Goal: Task Accomplishment & Management: Use online tool/utility

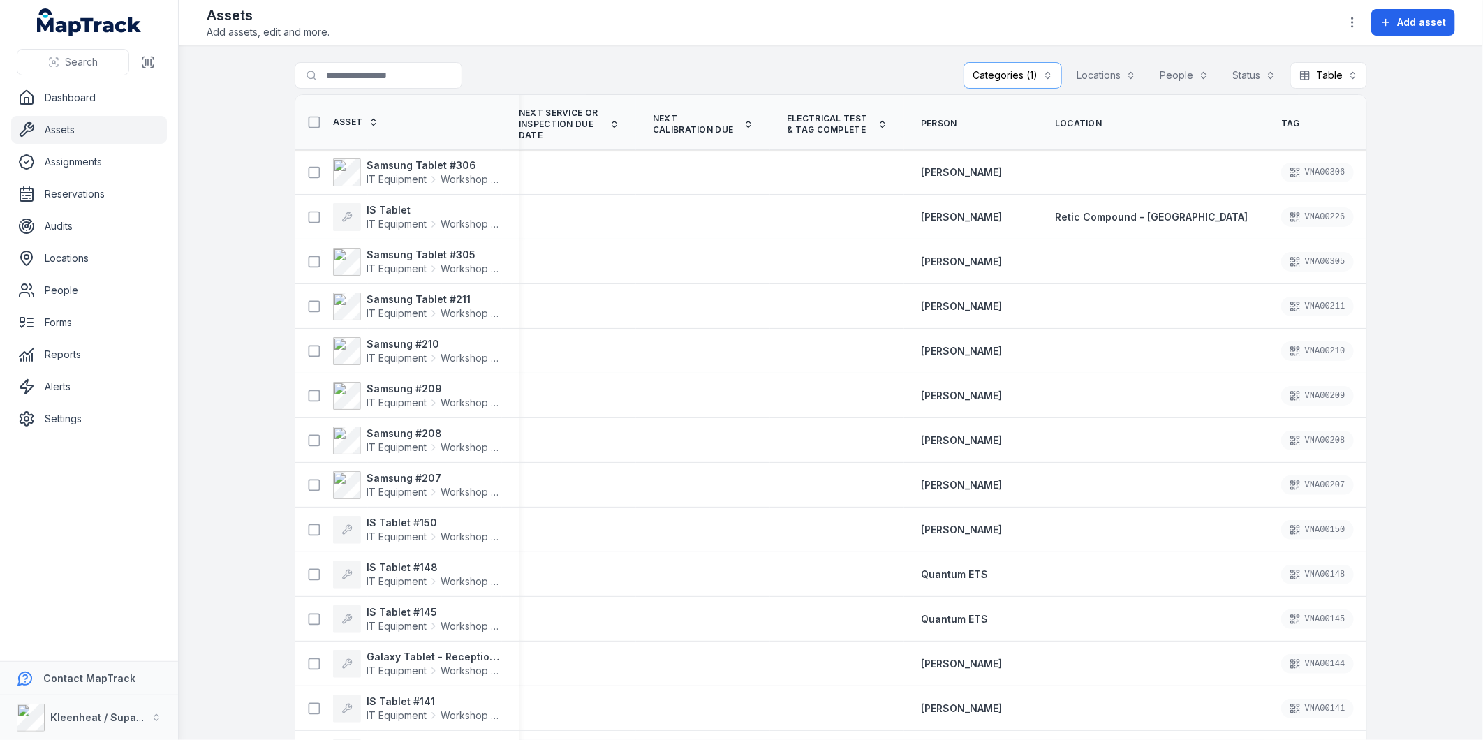
click at [1295, 112] on th "Tag" at bounding box center [1332, 122] width 134 height 55
drag, startPoint x: 1286, startPoint y: 131, endPoint x: 1229, endPoint y: 127, distance: 56.7
click at [1265, 127] on th "Tag" at bounding box center [1332, 122] width 134 height 55
click at [1302, 103] on th "Tag" at bounding box center [1332, 122] width 134 height 55
drag, startPoint x: 1276, startPoint y: 102, endPoint x: 1244, endPoint y: 106, distance: 33.1
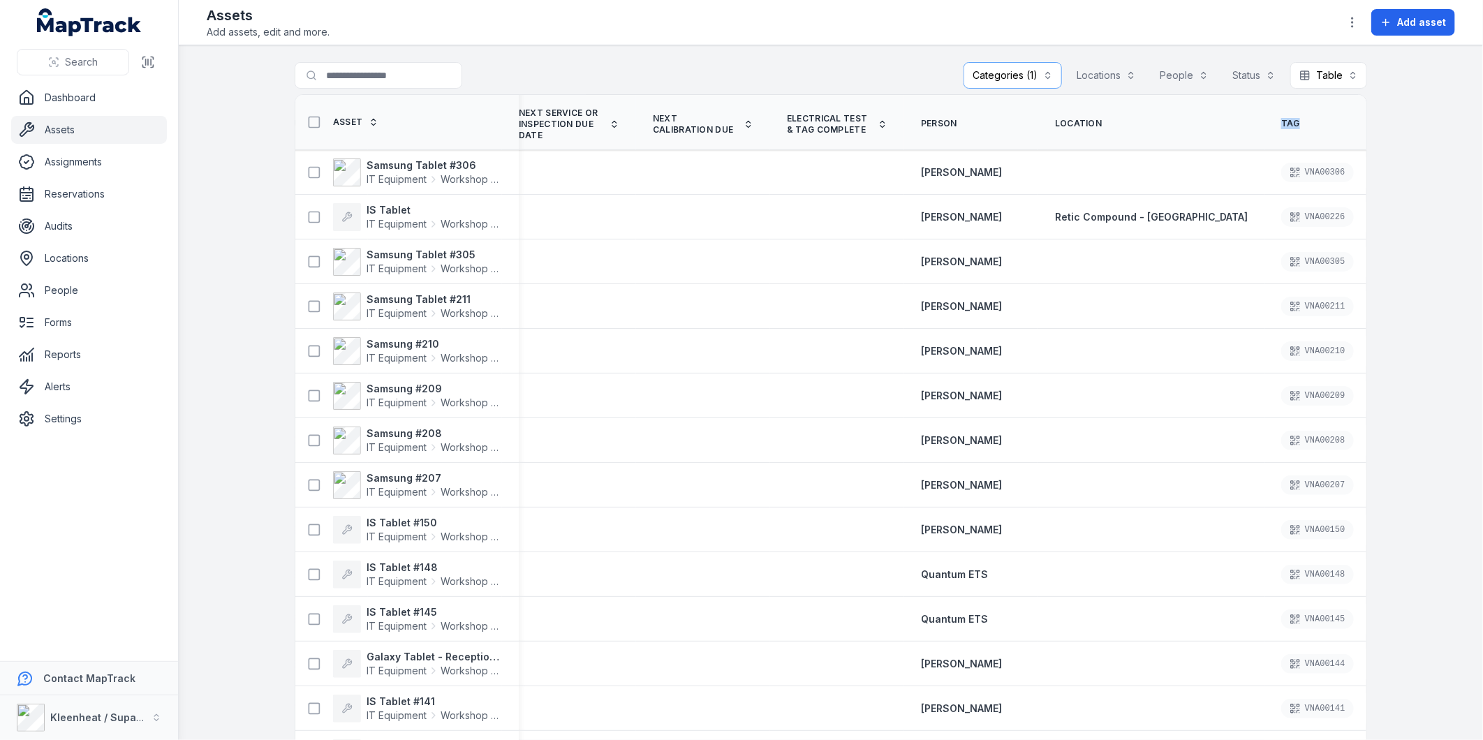
click at [1265, 106] on th "Tag" at bounding box center [1332, 122] width 134 height 55
click at [1269, 112] on th "Tag" at bounding box center [1332, 122] width 134 height 55
drag, startPoint x: 1272, startPoint y: 116, endPoint x: 1264, endPoint y: 109, distance: 10.4
click at [1265, 109] on th "Tag" at bounding box center [1332, 122] width 134 height 55
click at [1265, 135] on th "Tag" at bounding box center [1332, 122] width 134 height 55
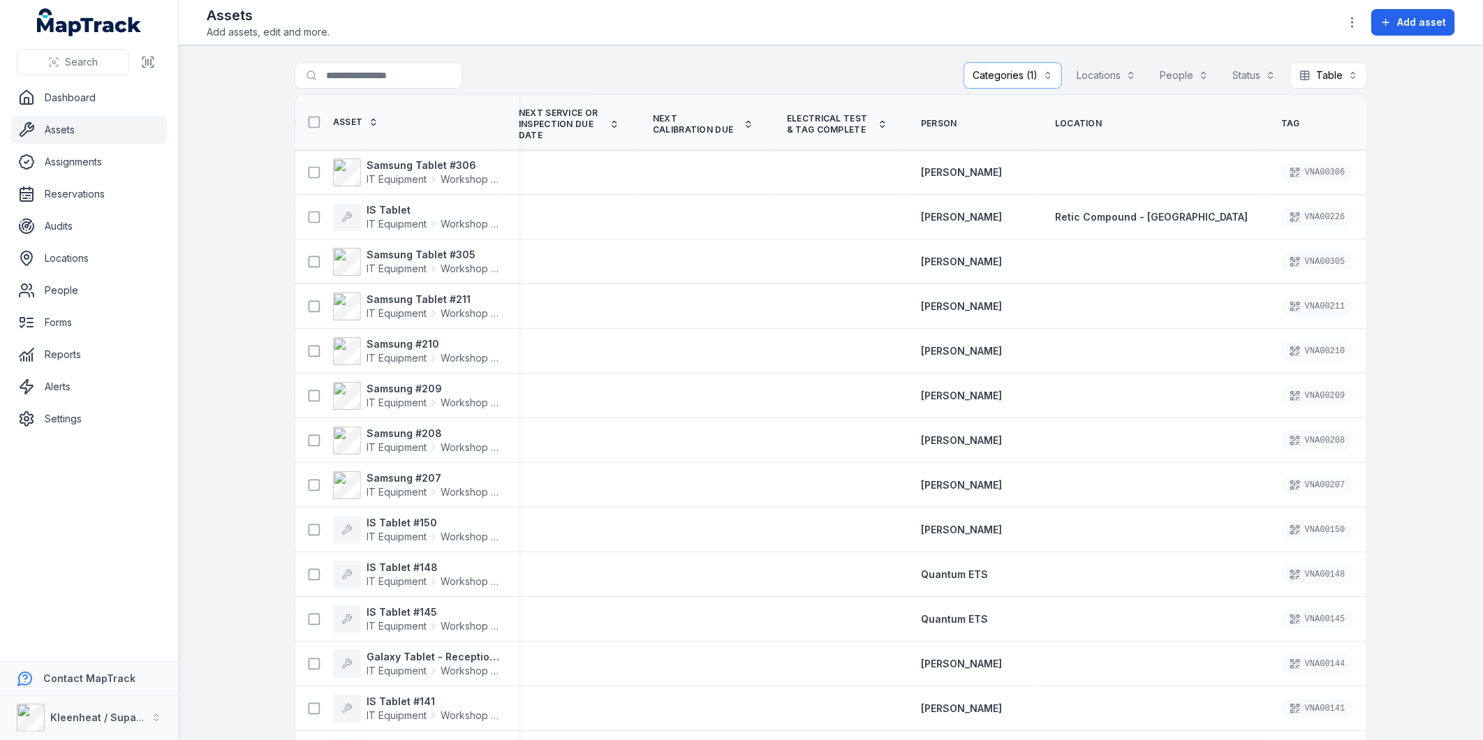
click at [426, 117] on th "Asset" at bounding box center [406, 122] width 223 height 55
click at [1268, 131] on th "Tag" at bounding box center [1332, 122] width 134 height 55
click at [1281, 122] on span "Tag" at bounding box center [1290, 123] width 19 height 11
click at [1281, 138] on th "Tag" at bounding box center [1332, 122] width 134 height 55
drag, startPoint x: 1281, startPoint y: 138, endPoint x: 1273, endPoint y: 126, distance: 13.6
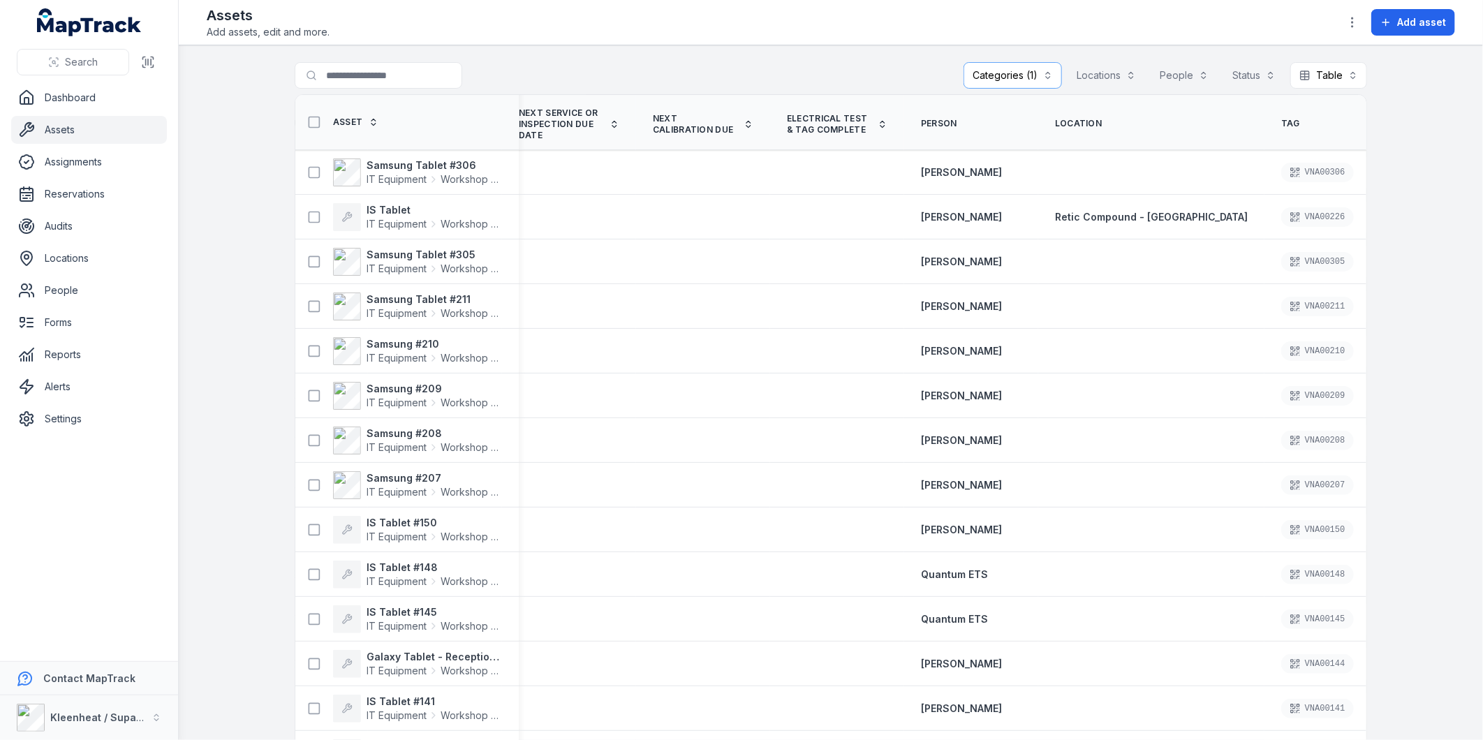
click at [1273, 126] on th "Tag" at bounding box center [1332, 122] width 134 height 55
click at [1359, 24] on icon "button" at bounding box center [1353, 22] width 14 height 14
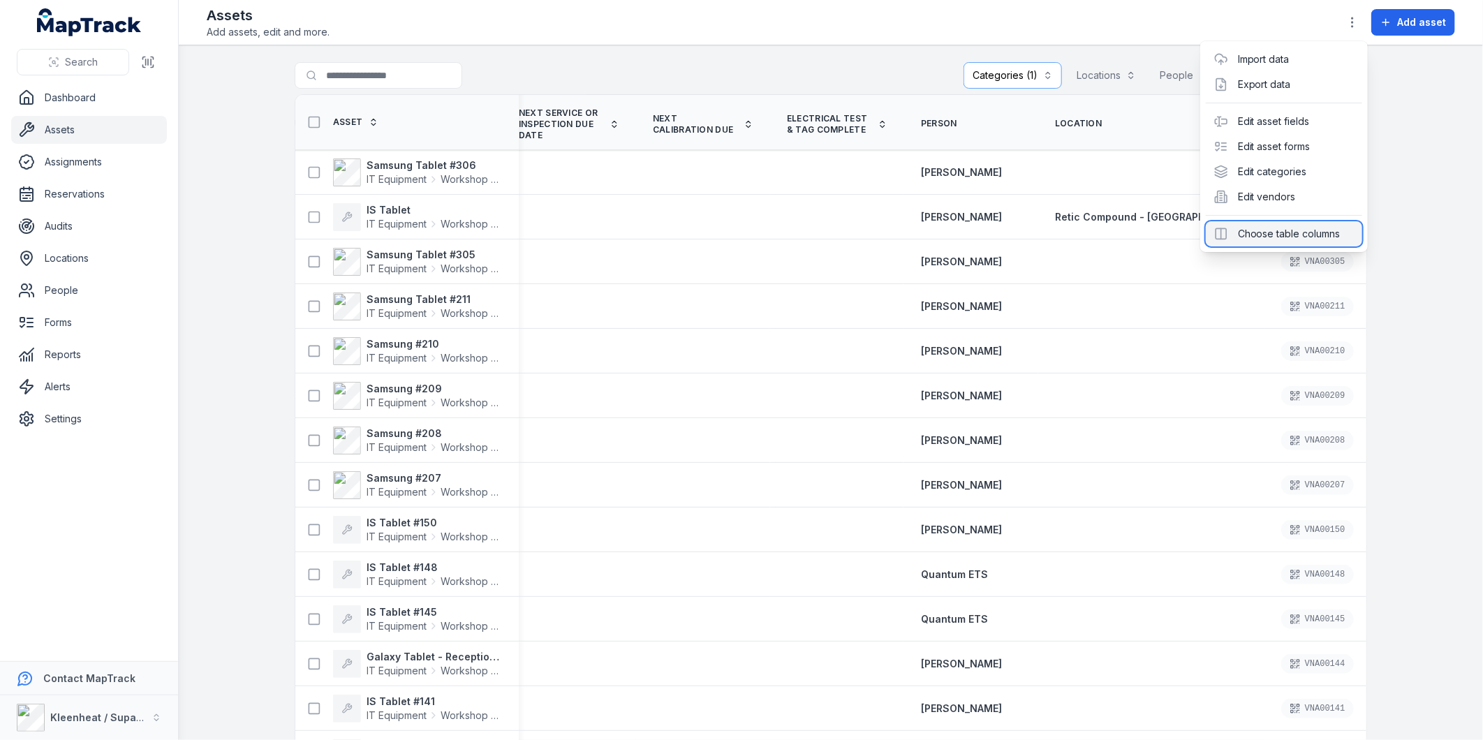
click at [1272, 237] on div "Choose table columns" at bounding box center [1284, 233] width 156 height 25
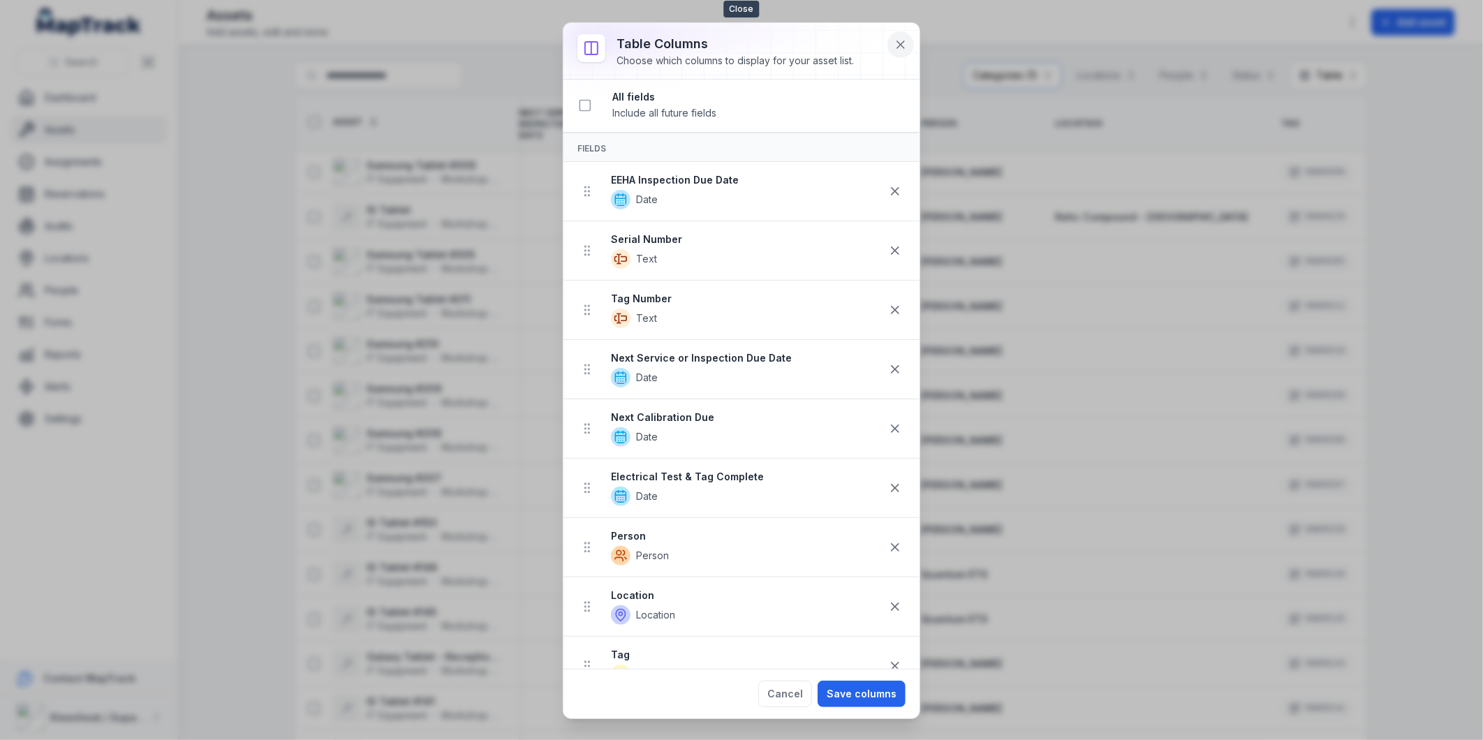
click at [904, 43] on icon at bounding box center [901, 45] width 14 height 14
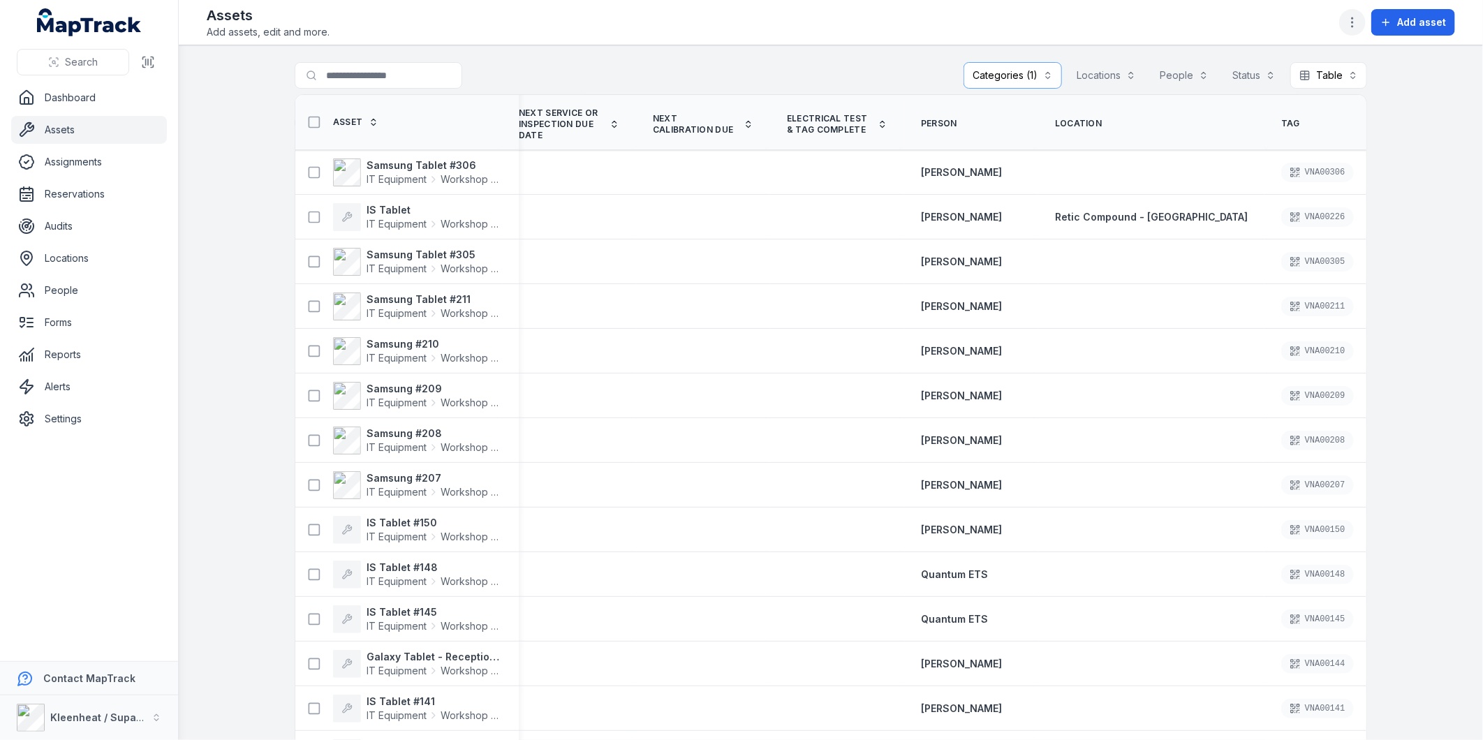
click at [1357, 25] on icon "button" at bounding box center [1353, 22] width 14 height 14
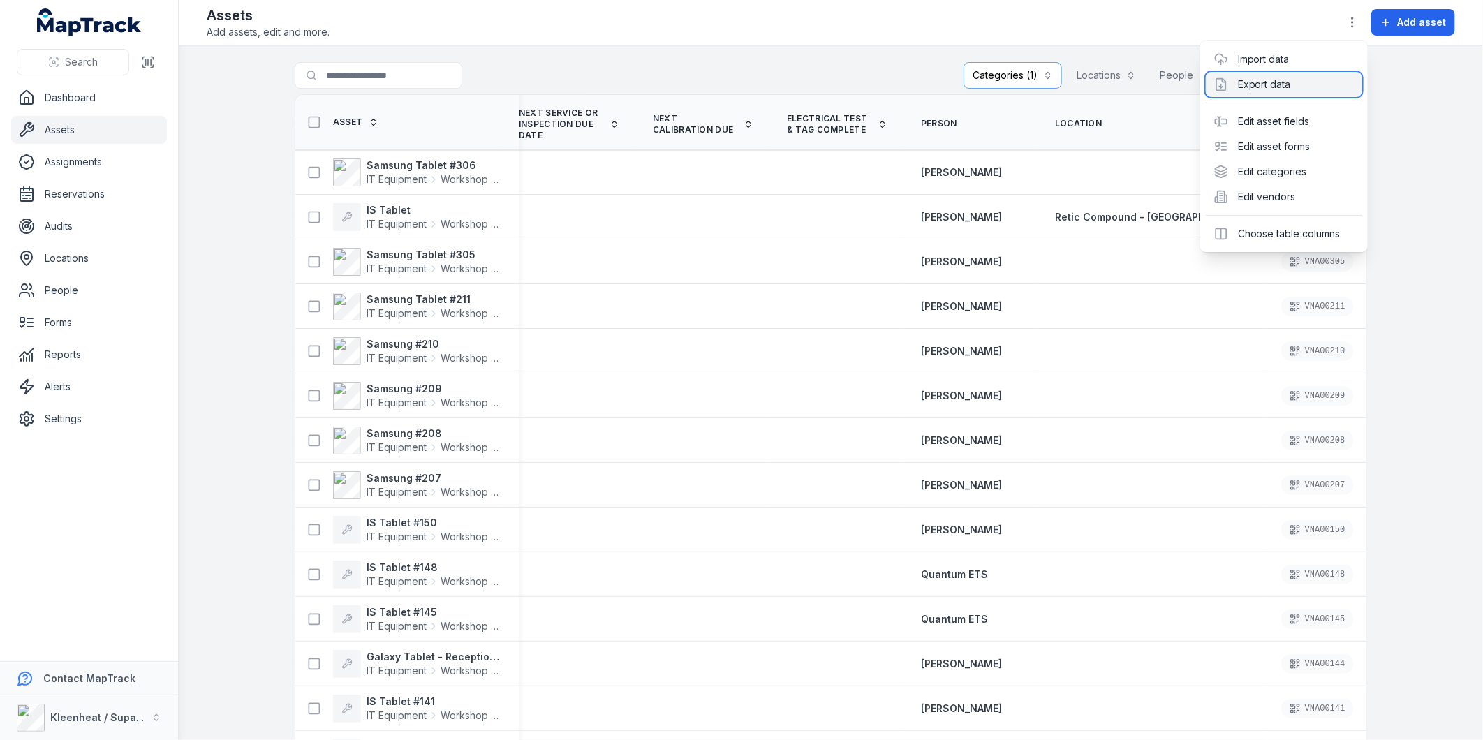
click at [1259, 84] on div "Export data" at bounding box center [1284, 84] width 156 height 25
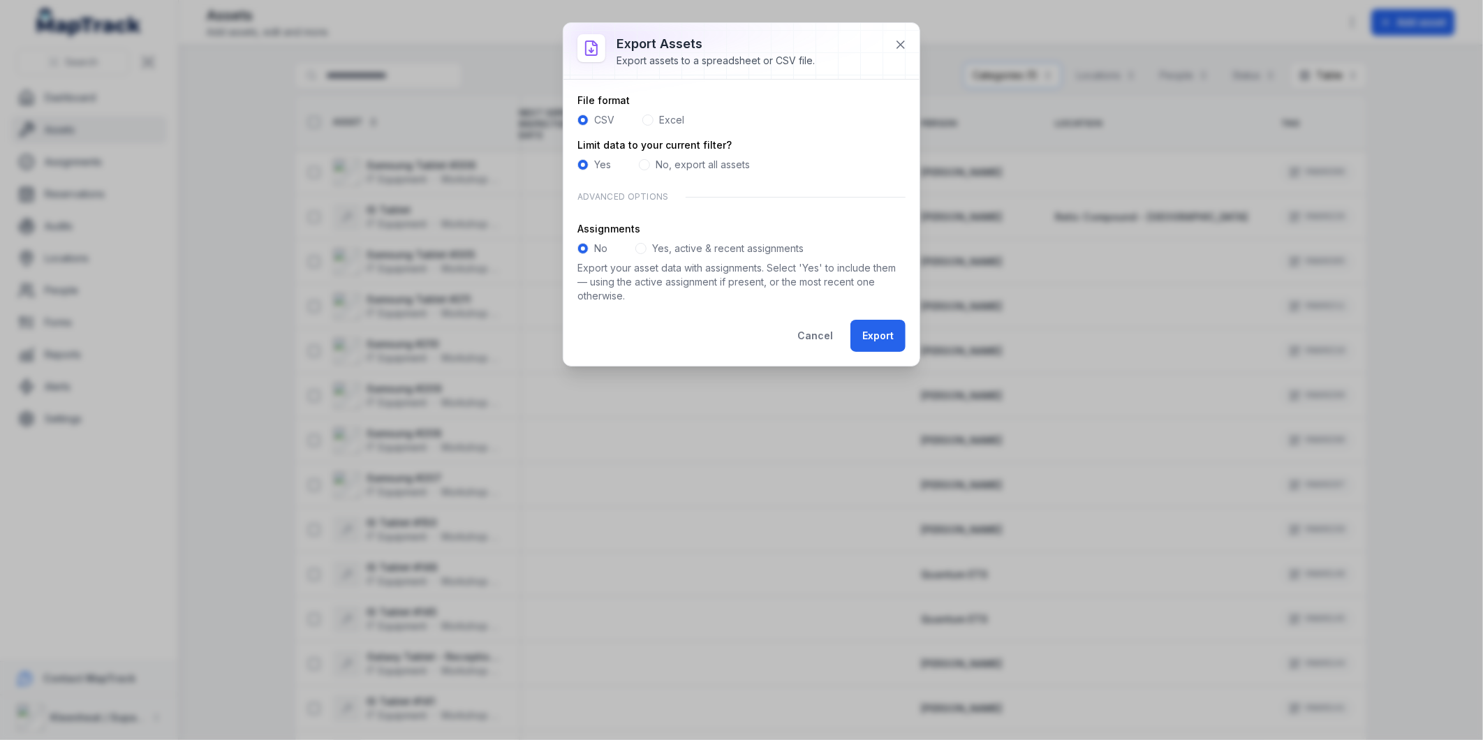
click at [640, 249] on span at bounding box center [640, 248] width 11 height 11
click at [883, 342] on button "Export" at bounding box center [878, 336] width 55 height 32
